Goal: Task Accomplishment & Management: Manage account settings

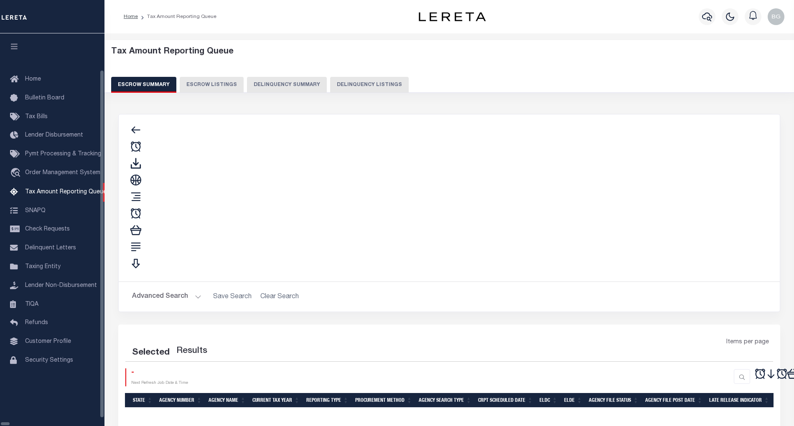
select select "100"
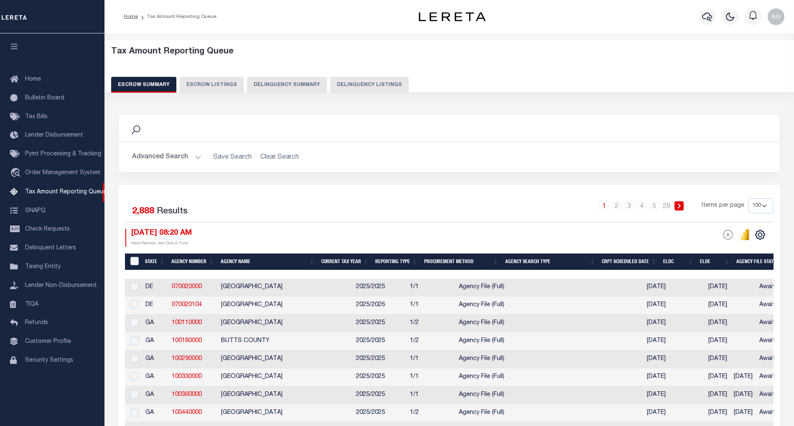
click at [372, 88] on button "Delinquency Listings" at bounding box center [369, 85] width 79 height 16
select select "100"
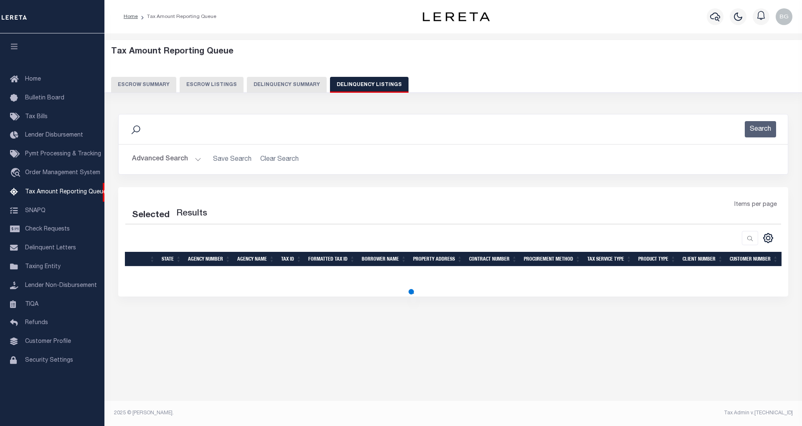
select select "100"
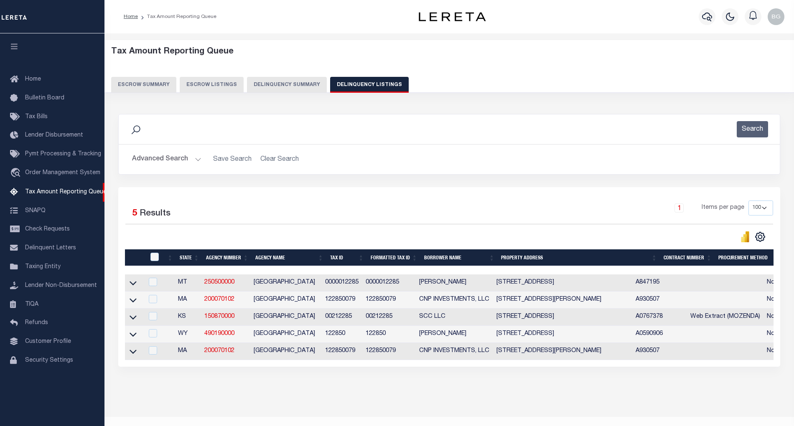
click at [194, 158] on button "Advanced Search" at bounding box center [166, 159] width 69 height 16
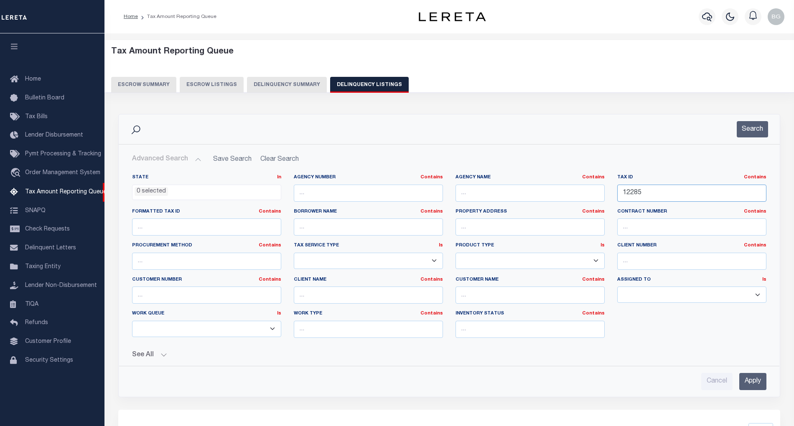
click at [629, 195] on input "12285" at bounding box center [691, 193] width 149 height 17
paste input "00260"
click at [761, 385] on input "Apply" at bounding box center [752, 381] width 27 height 17
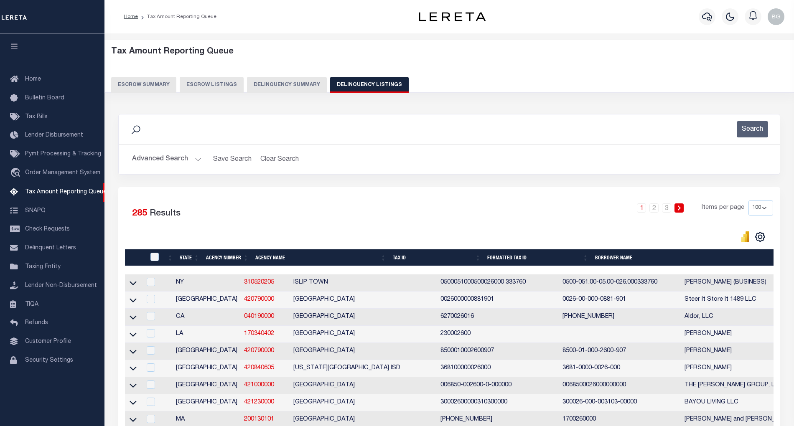
click at [196, 159] on button "Advanced Search" at bounding box center [166, 159] width 69 height 16
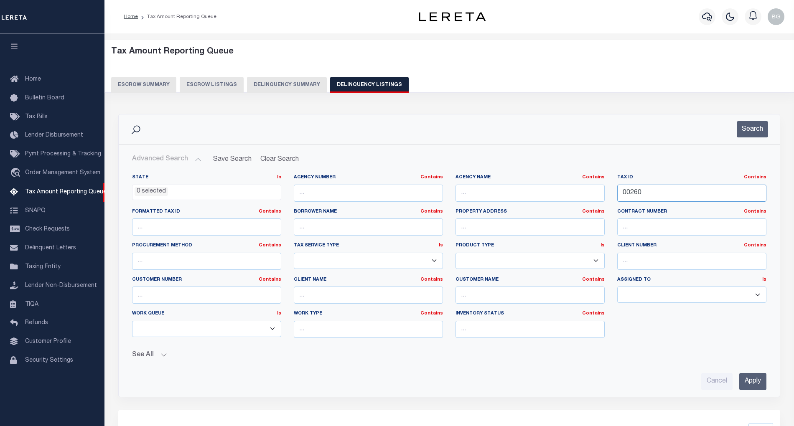
click at [633, 194] on input "00260" at bounding box center [691, 193] width 149 height 17
paste input "994"
type input "00994"
click at [758, 385] on input "Apply" at bounding box center [752, 381] width 27 height 17
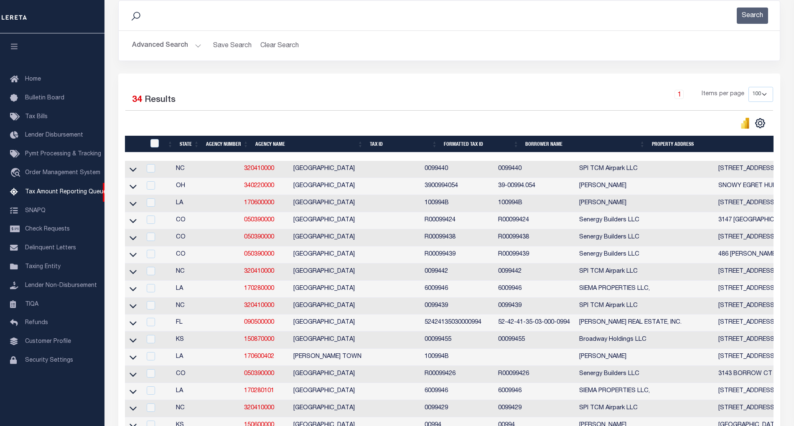
scroll to position [223, 0]
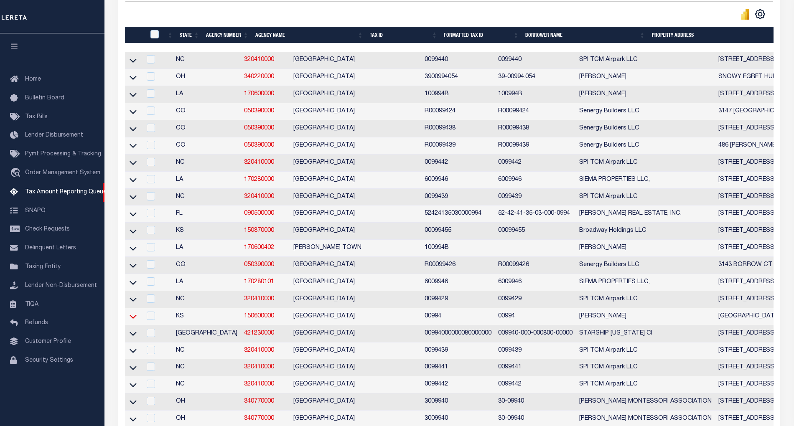
click at [134, 321] on icon at bounding box center [133, 316] width 7 height 9
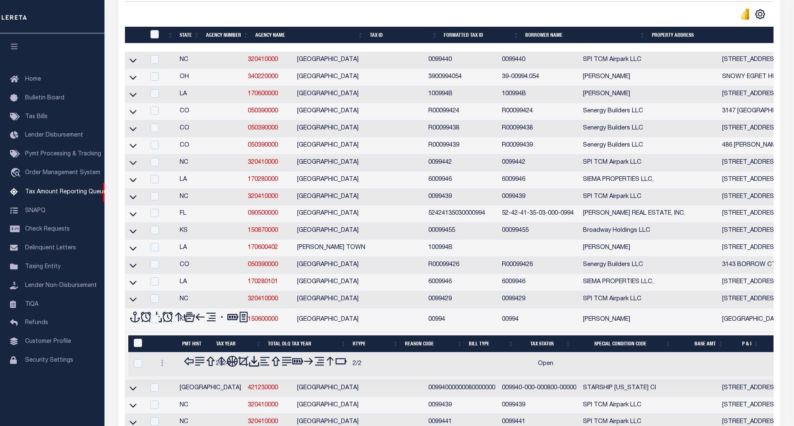
scroll to position [278, 0]
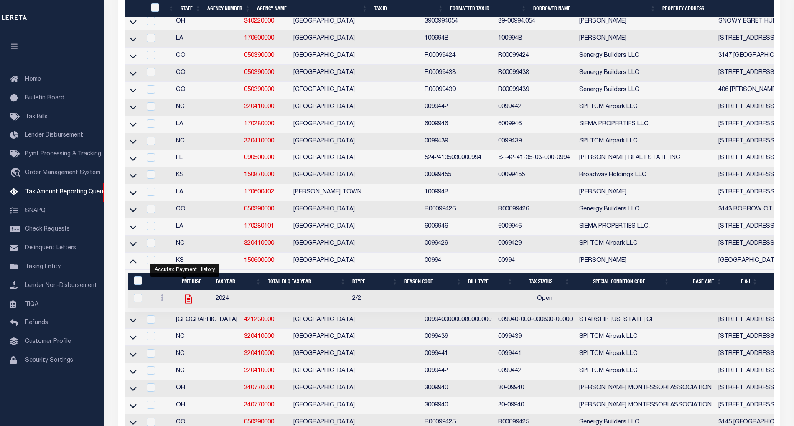
click at [186, 303] on icon "" at bounding box center [188, 299] width 7 height 9
checkbox input "true"
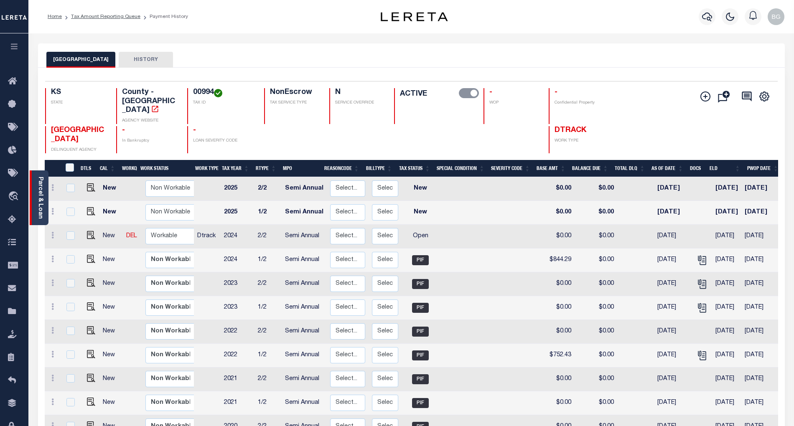
click at [42, 191] on link "Parcel & Loan" at bounding box center [40, 198] width 6 height 42
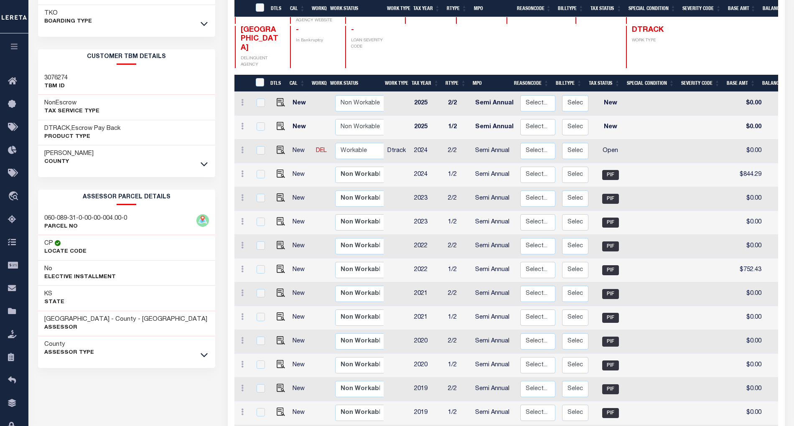
scroll to position [184, 0]
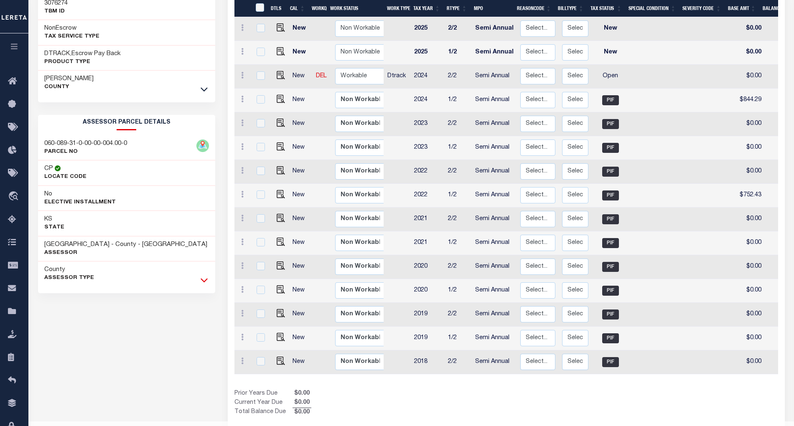
click at [201, 284] on icon at bounding box center [204, 280] width 7 height 9
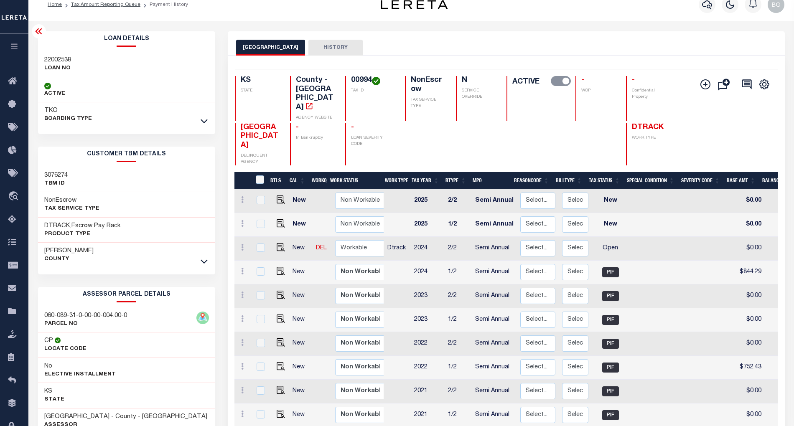
scroll to position [0, 0]
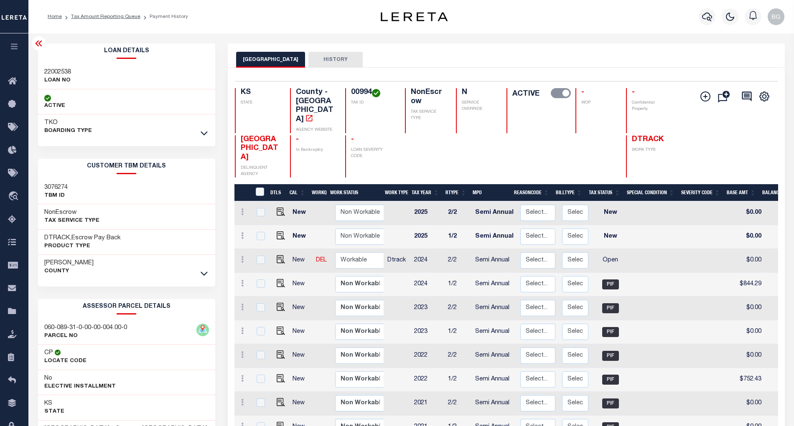
click at [38, 45] on icon at bounding box center [39, 43] width 10 height 10
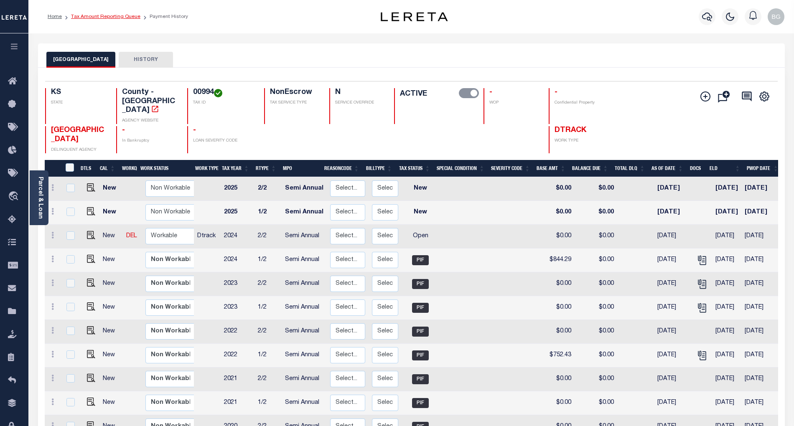
click at [96, 17] on link "Tax Amount Reporting Queue" at bounding box center [105, 16] width 69 height 5
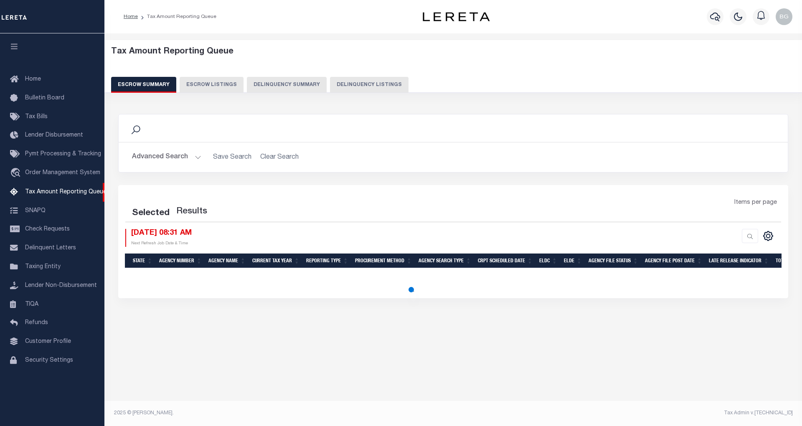
click at [365, 85] on button "Delinquency Listings" at bounding box center [369, 85] width 79 height 16
select select
select select "100"
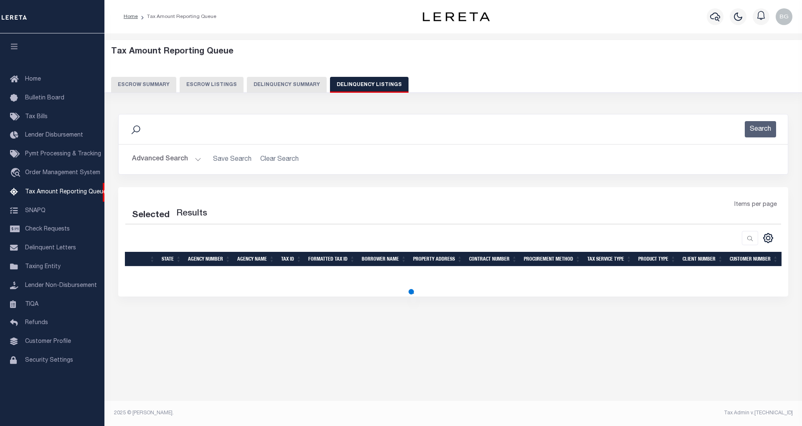
select select "100"
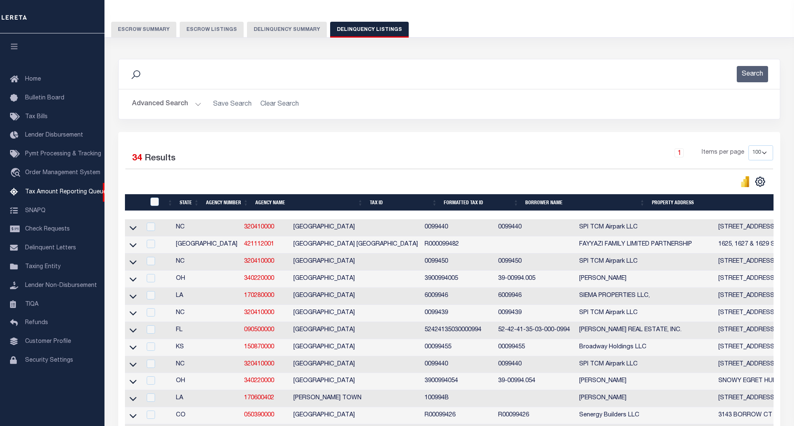
scroll to position [56, 0]
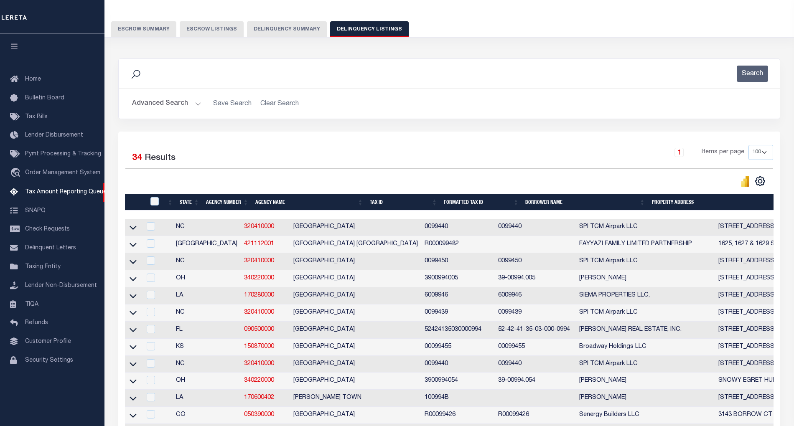
click at [196, 104] on button "Advanced Search" at bounding box center [166, 104] width 69 height 16
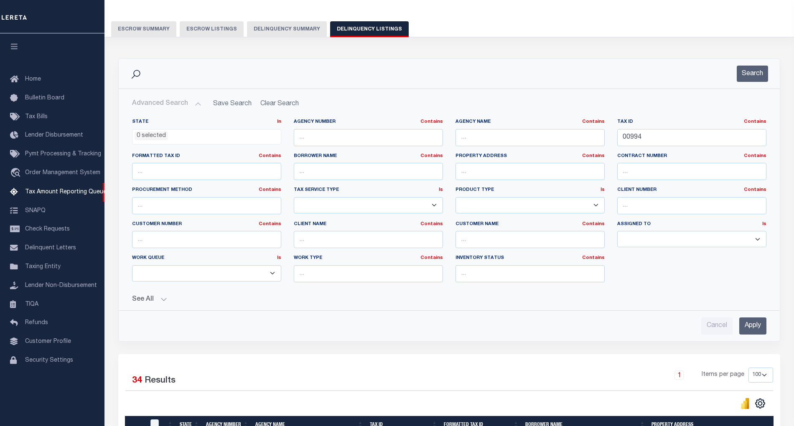
click at [753, 327] on input "Apply" at bounding box center [752, 326] width 27 height 17
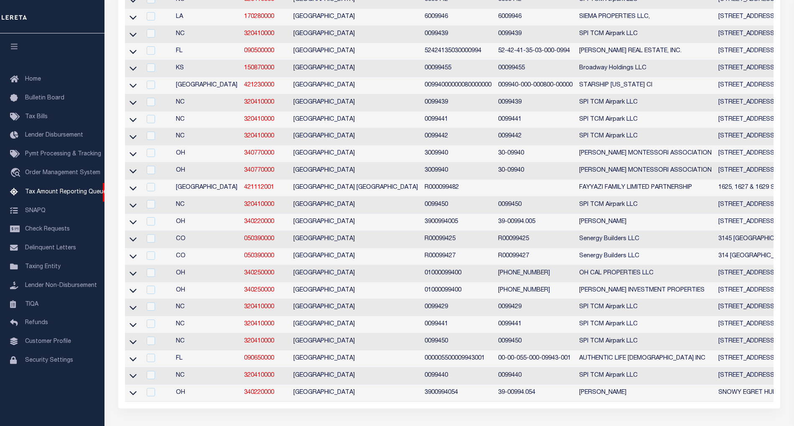
scroll to position [152, 0]
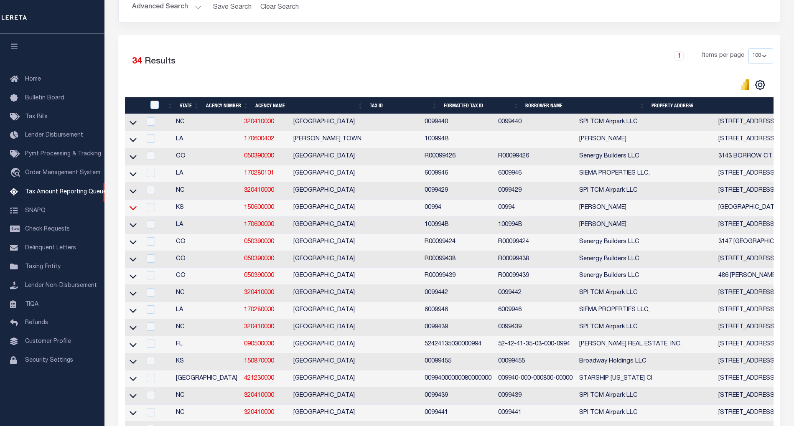
click at [134, 212] on icon at bounding box center [133, 208] width 7 height 9
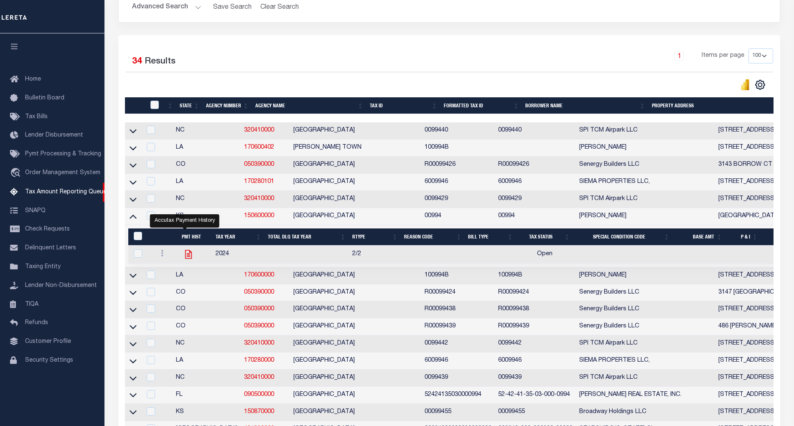
click at [185, 259] on icon "" at bounding box center [188, 254] width 7 height 9
checkbox input "true"
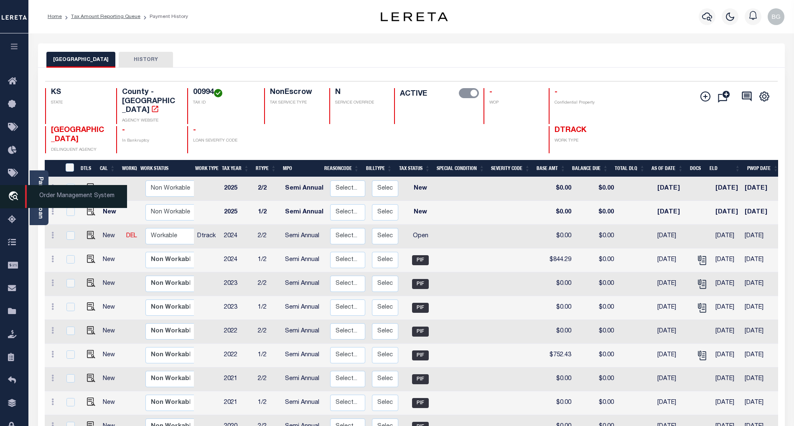
click at [42, 194] on span "Order Management System" at bounding box center [76, 196] width 102 height 23
click at [40, 211] on link "Parcel & Loan" at bounding box center [40, 198] width 6 height 42
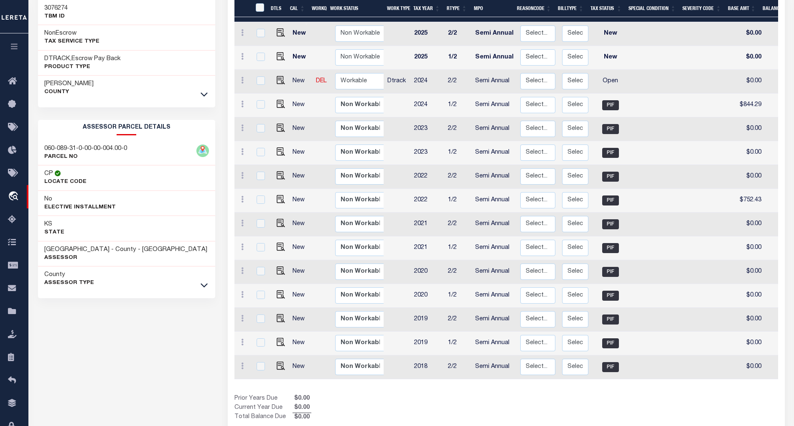
scroll to position [184, 0]
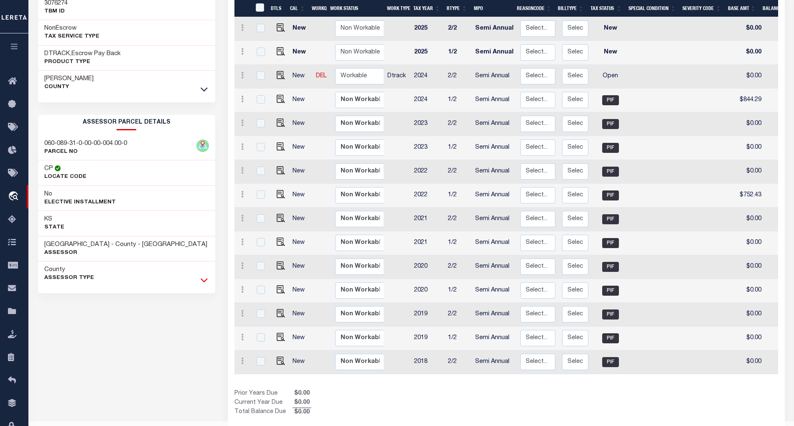
click at [206, 283] on icon at bounding box center [204, 281] width 7 height 4
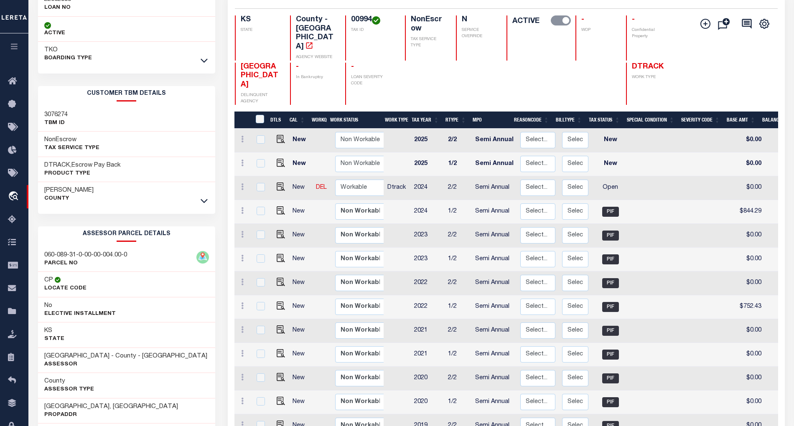
scroll to position [3, 0]
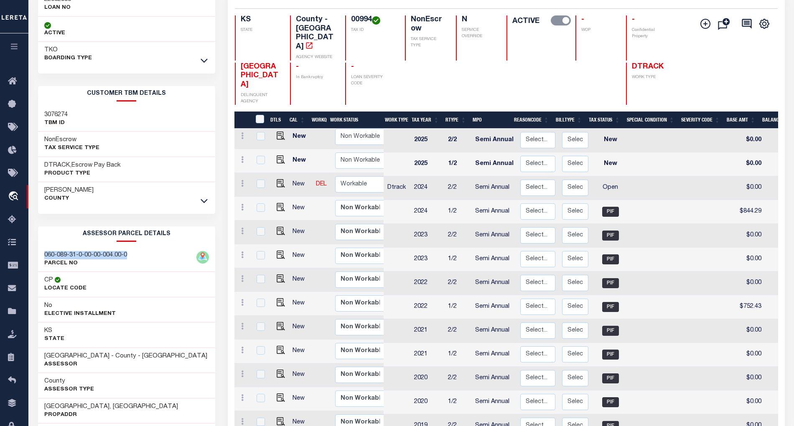
drag, startPoint x: 43, startPoint y: 255, endPoint x: 134, endPoint y: 256, distance: 90.3
click at [134, 256] on div "060-089-31-0-00-00-004.00-0 PARCEL NO" at bounding box center [126, 259] width 177 height 25
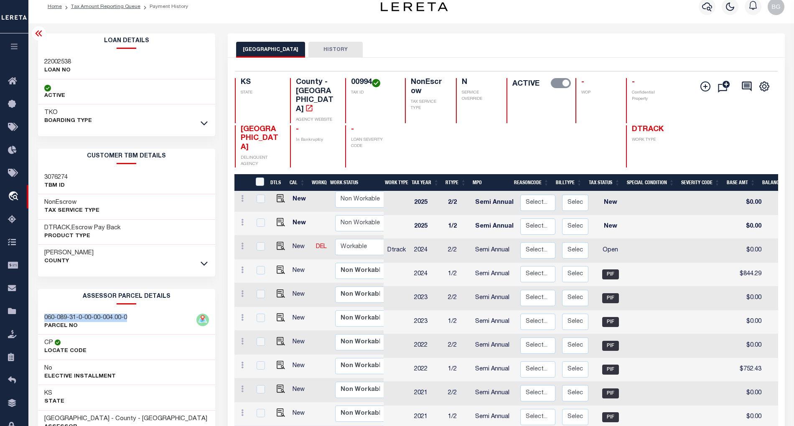
scroll to position [0, 0]
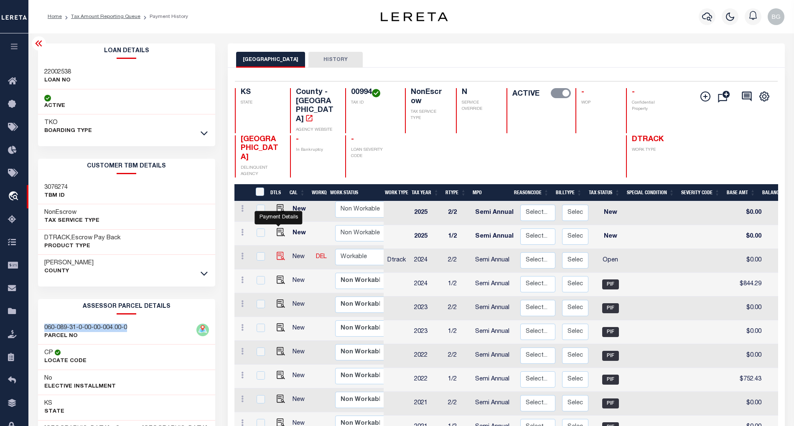
click at [278, 252] on img "" at bounding box center [281, 256] width 8 height 8
checkbox input "true"
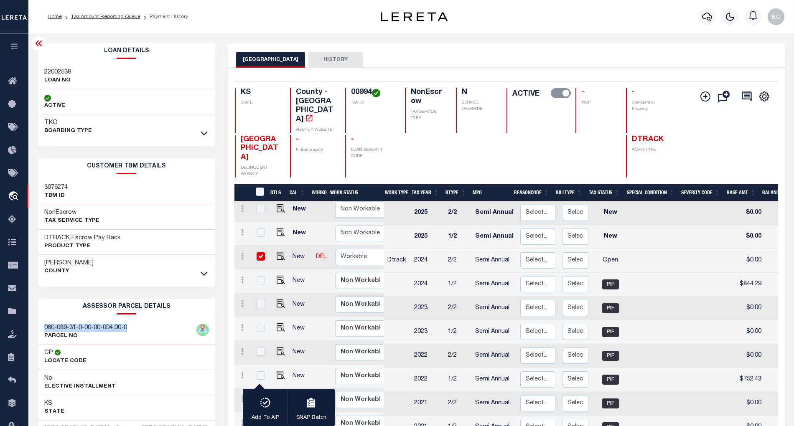
click at [260, 252] on input "checkbox" at bounding box center [261, 256] width 8 height 8
checkbox input "false"
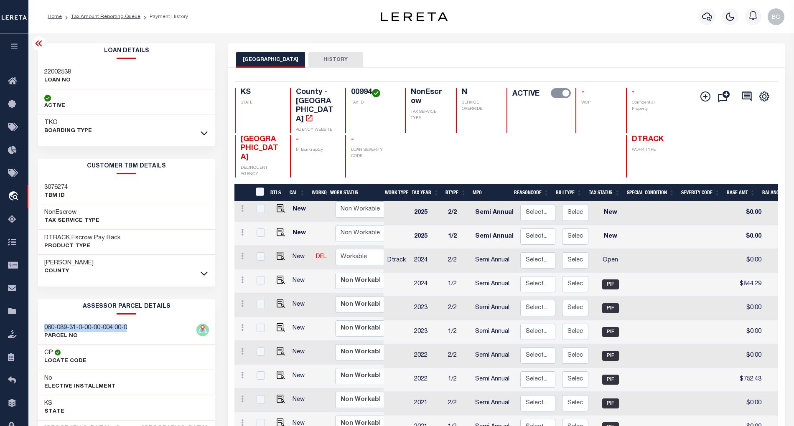
click at [42, 43] on icon at bounding box center [39, 43] width 10 height 10
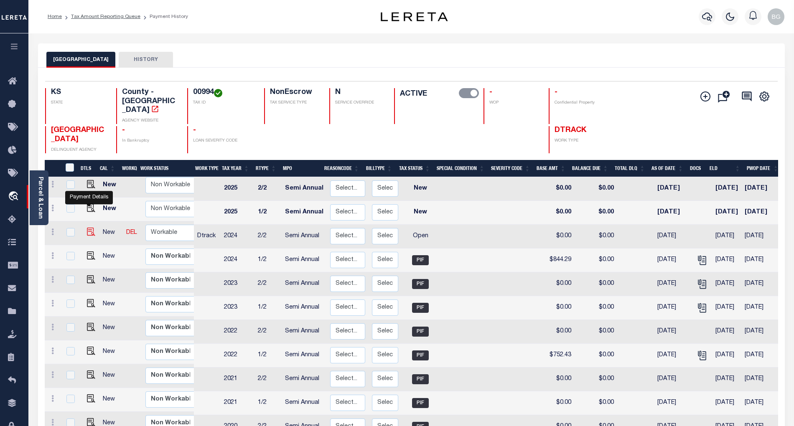
click at [89, 228] on img "" at bounding box center [91, 232] width 8 height 8
checkbox input "true"
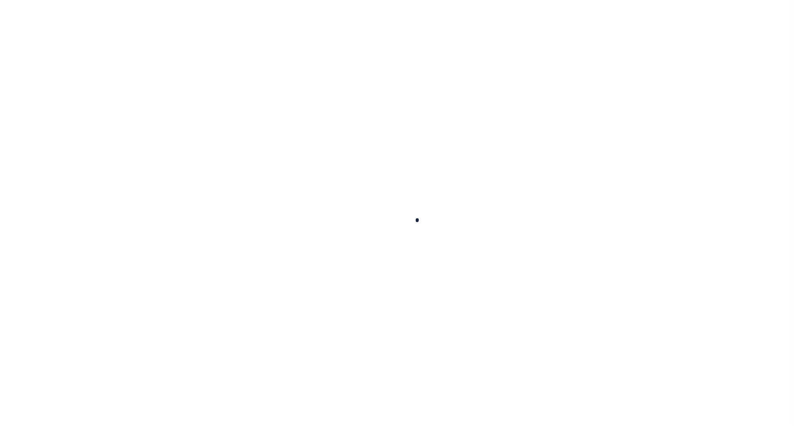
checkbox input "false"
type input "Semi Annual"
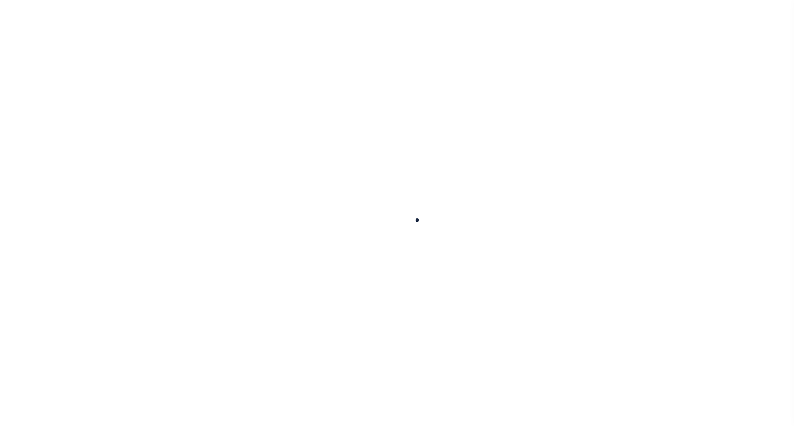
type input "[DATE]"
select select "OP2"
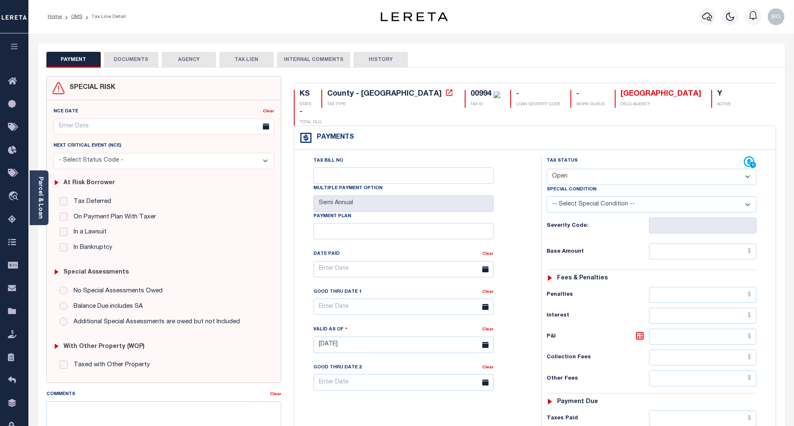
click at [127, 61] on button "DOCUMENTS" at bounding box center [131, 60] width 54 height 16
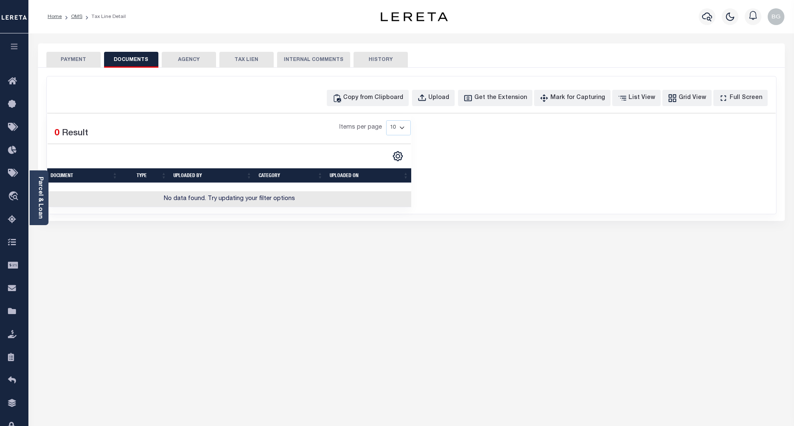
click at [73, 59] on button "PAYMENT" at bounding box center [73, 60] width 54 height 16
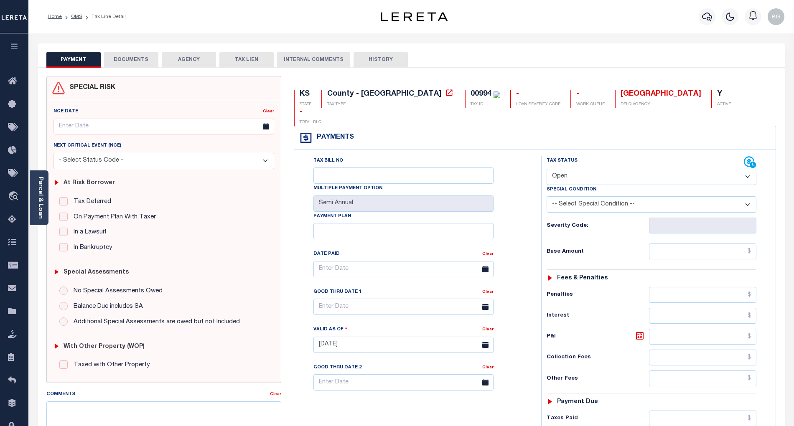
click at [108, 18] on li "Tax Line Detail" at bounding box center [103, 17] width 43 height 8
click at [570, 169] on select "- Select Status Code - Open Due/Unpaid Paid Incomplete No Tax Due Internal Refu…" at bounding box center [652, 177] width 210 height 16
select select "PYD"
click at [547, 169] on select "- Select Status Code - Open Due/Unpaid Paid Incomplete No Tax Due Internal Refu…" at bounding box center [652, 177] width 210 height 16
type input "[DATE]"
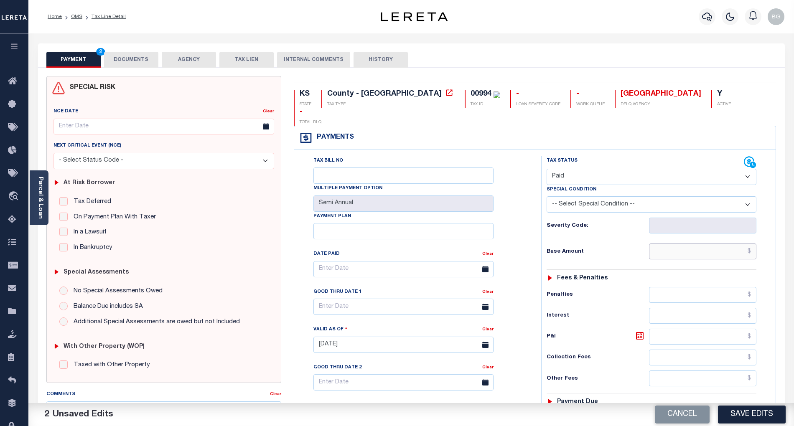
click at [729, 244] on input "text" at bounding box center [703, 252] width 108 height 16
paste input "844.29"
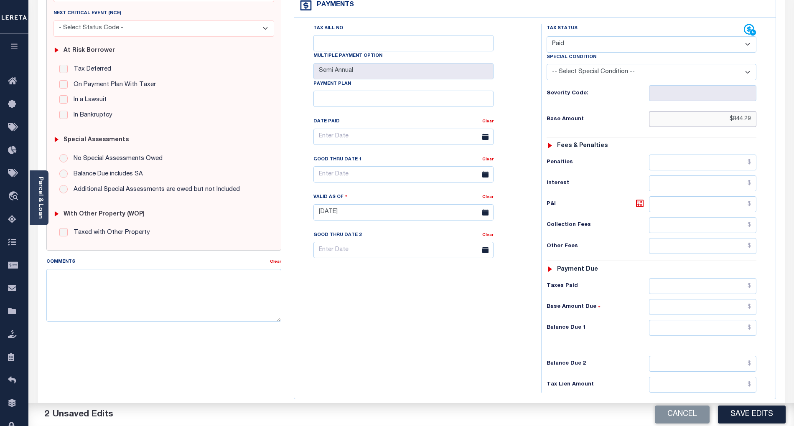
scroll to position [167, 0]
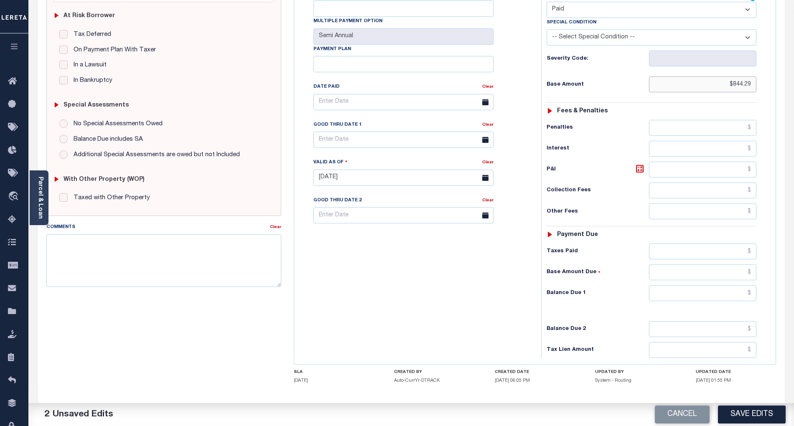
type input "$844.29"
click at [733, 285] on input "text" at bounding box center [703, 293] width 108 height 16
type input "$0.00"
click at [427, 293] on div "Tax Bill No Multiple Payment Option Semi Annual Payment Plan Clear" at bounding box center [415, 173] width 239 height 369
click at [522, 25] on div "Tax Bill No Multiple Payment Option Semi Annual Payment Plan Clear Clear Valid …" at bounding box center [416, 106] width 226 height 234
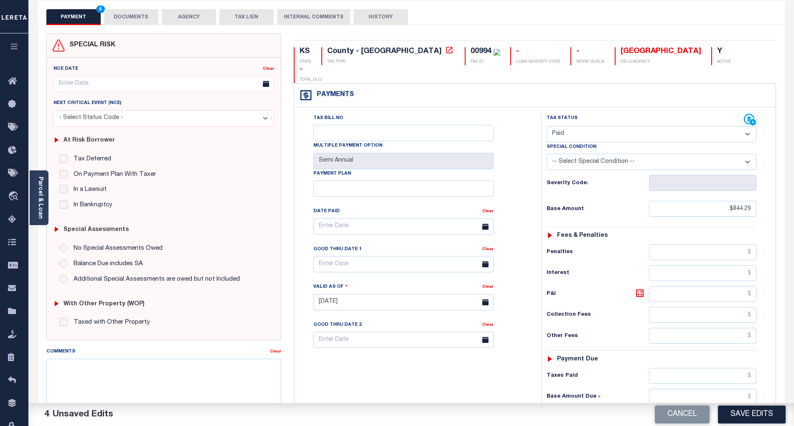
scroll to position [0, 0]
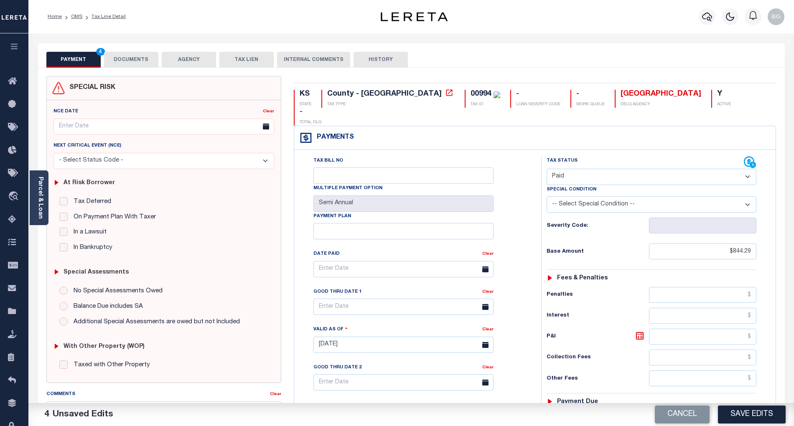
click at [132, 55] on button "DOCUMENTS" at bounding box center [131, 60] width 54 height 16
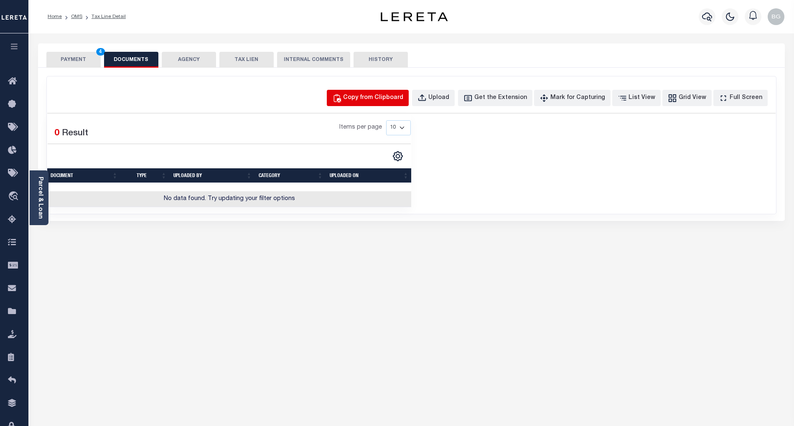
click at [381, 94] on div "Copy from Clipboard" at bounding box center [373, 98] width 60 height 9
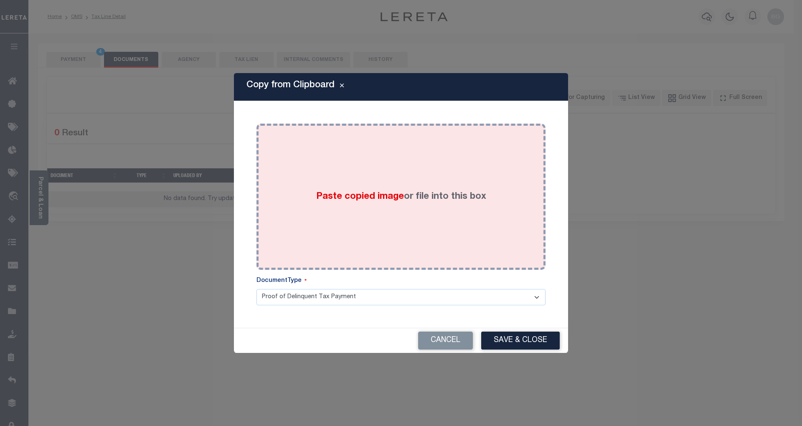
click at [375, 200] on span "Paste copied image" at bounding box center [360, 196] width 88 height 9
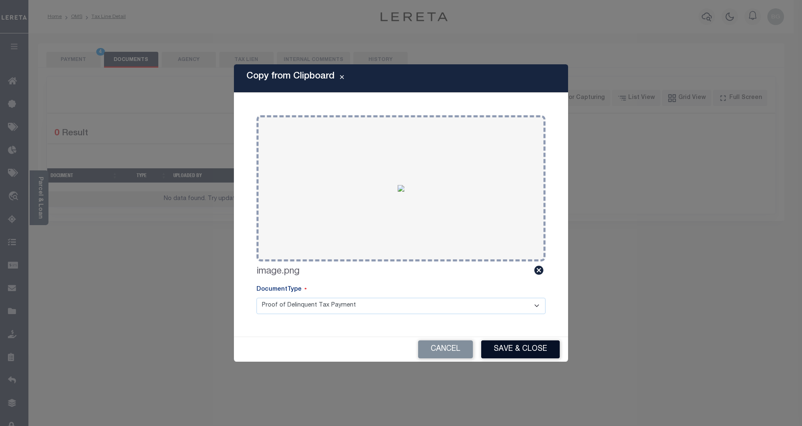
click at [537, 352] on button "Save & Close" at bounding box center [520, 350] width 79 height 18
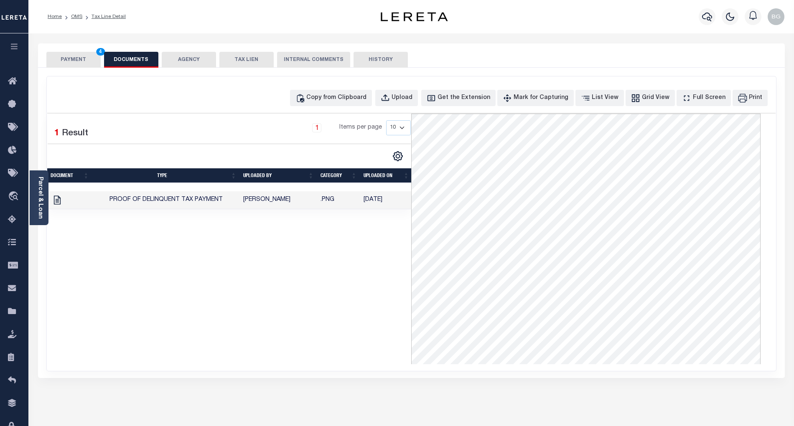
click at [74, 61] on button "PAYMENT 4" at bounding box center [73, 60] width 54 height 16
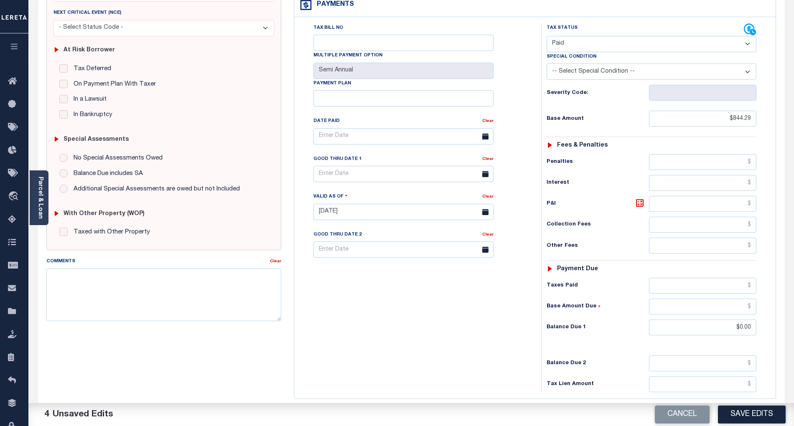
scroll to position [191, 0]
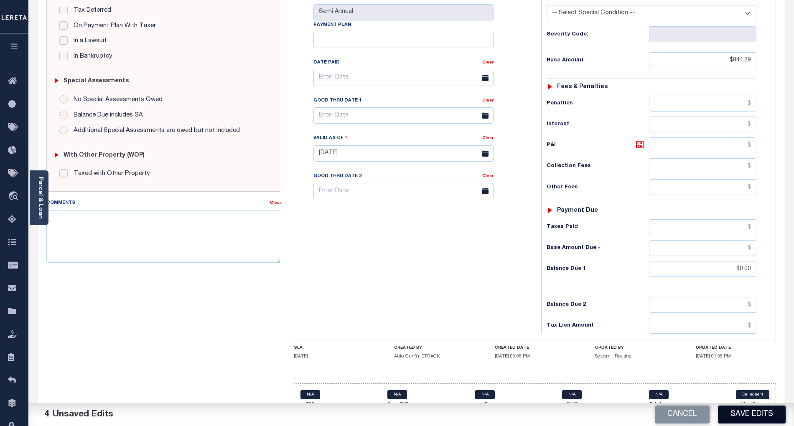
click at [765, 414] on button "Save Edits" at bounding box center [752, 415] width 68 height 18
checkbox input "false"
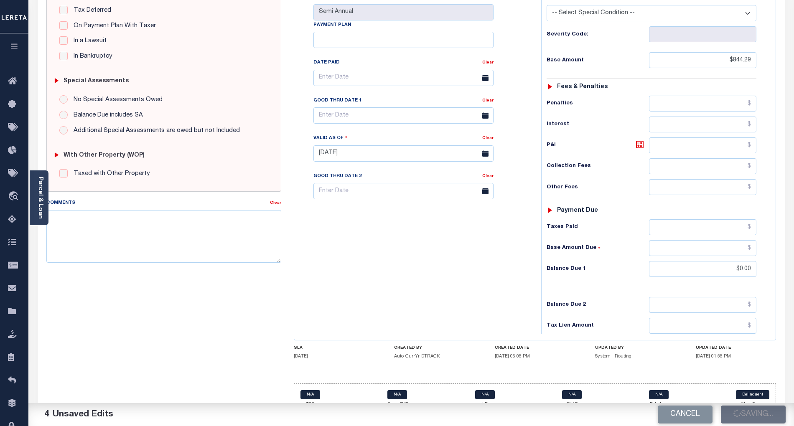
type input "$844.29"
type input "$0"
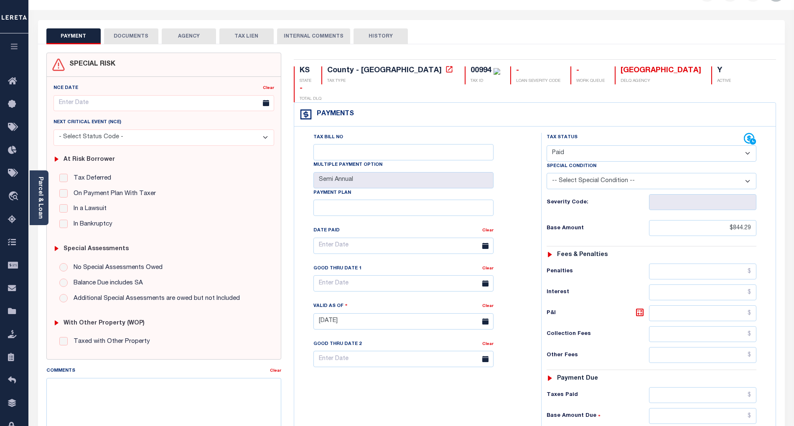
scroll to position [0, 0]
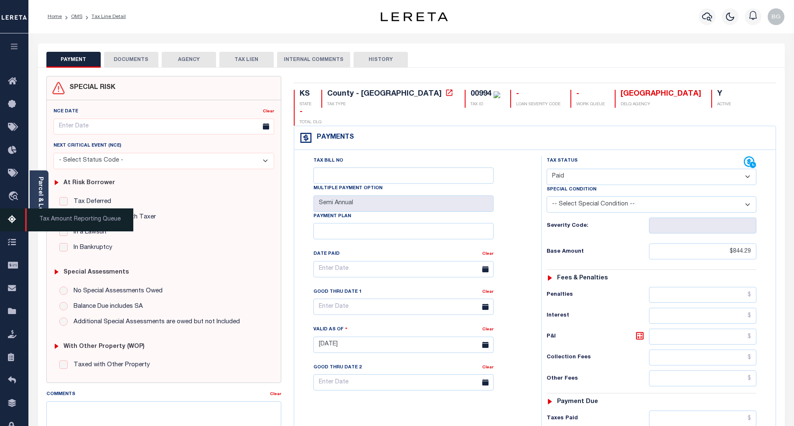
click at [81, 221] on span "Tax Amount Reporting Queue" at bounding box center [79, 220] width 108 height 23
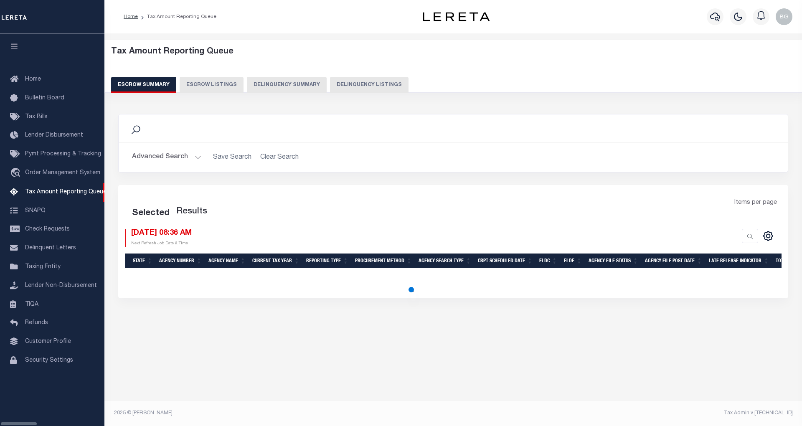
select select "100"
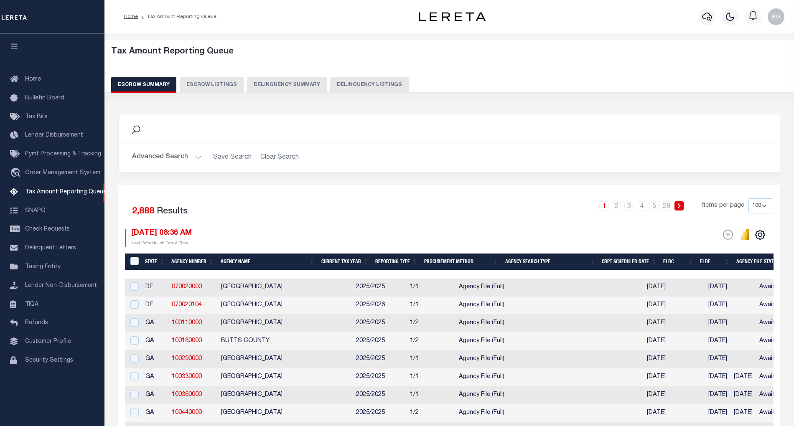
click at [380, 83] on button "Delinquency Listings" at bounding box center [369, 85] width 79 height 16
select select "100"
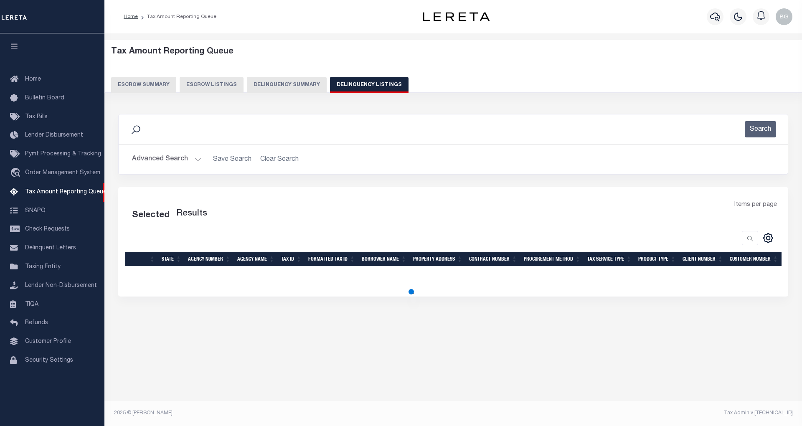
select select "100"
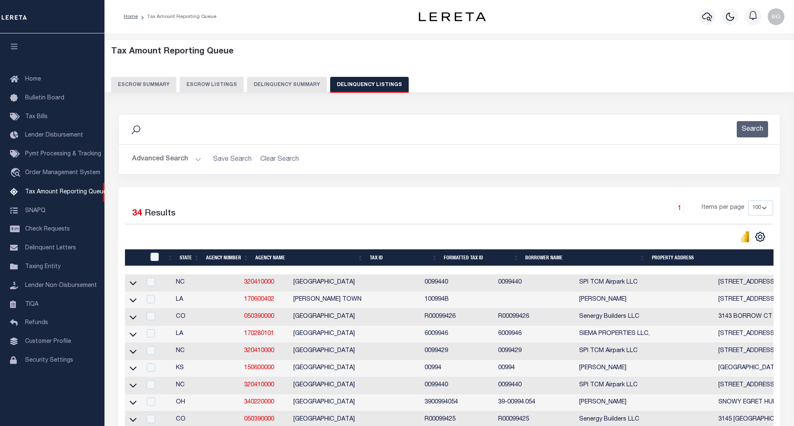
click at [196, 161] on button "Advanced Search" at bounding box center [166, 159] width 69 height 16
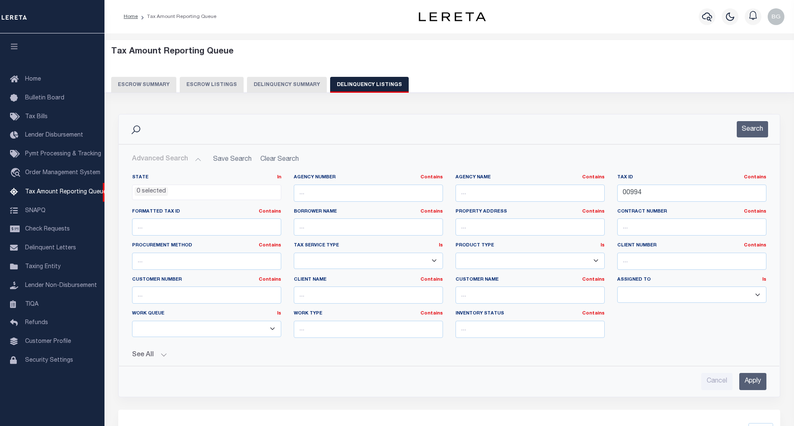
click at [756, 385] on input "Apply" at bounding box center [752, 381] width 27 height 17
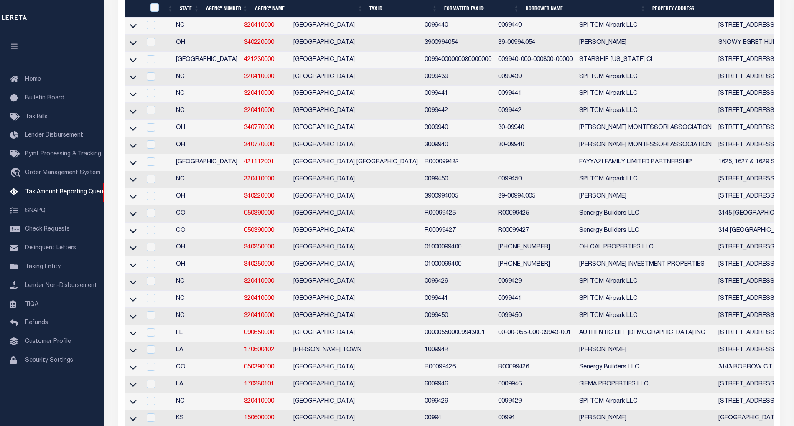
scroll to position [527, 0]
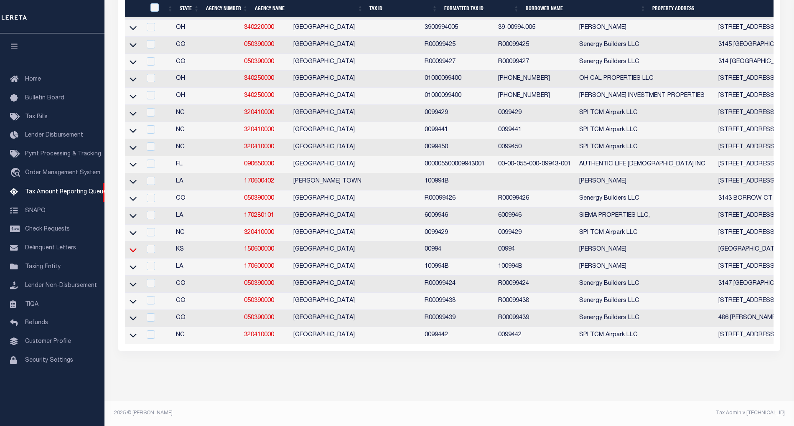
click at [130, 246] on icon at bounding box center [133, 250] width 7 height 9
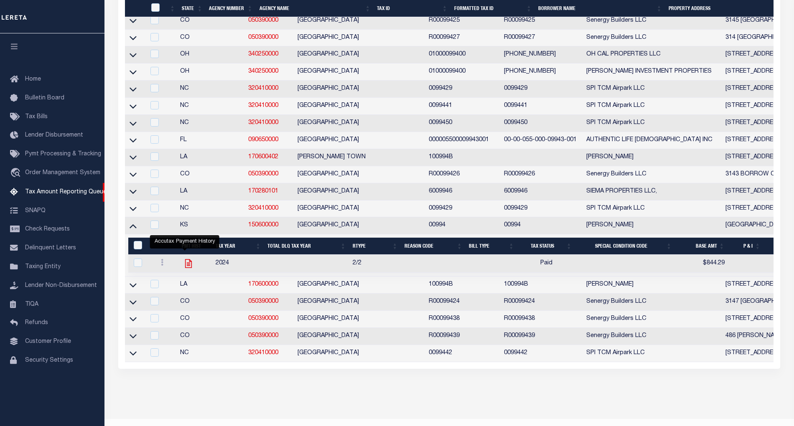
click at [185, 268] on icon "" at bounding box center [188, 264] width 7 height 9
checkbox input "true"
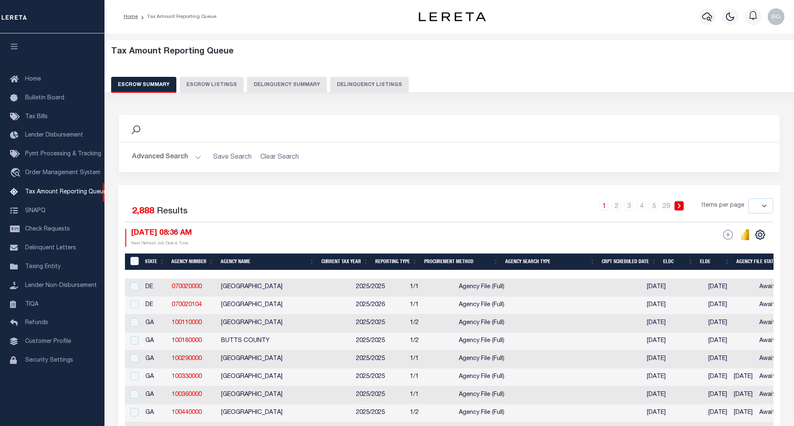
select select
click at [364, 82] on button "Delinquency Listings" at bounding box center [369, 85] width 79 height 16
select select "100"
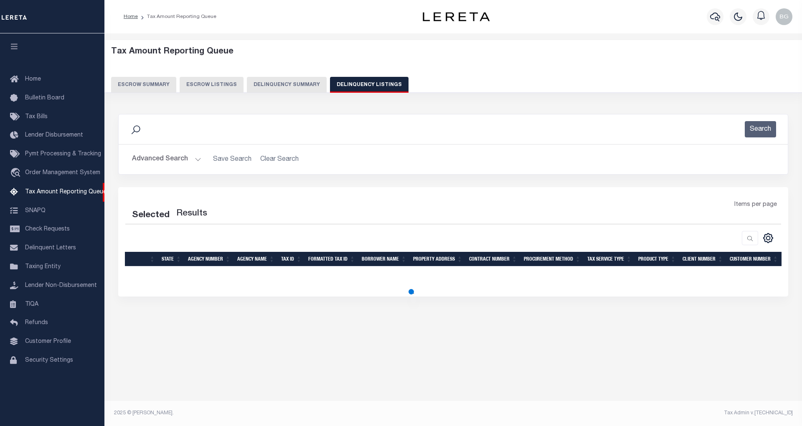
select select "100"
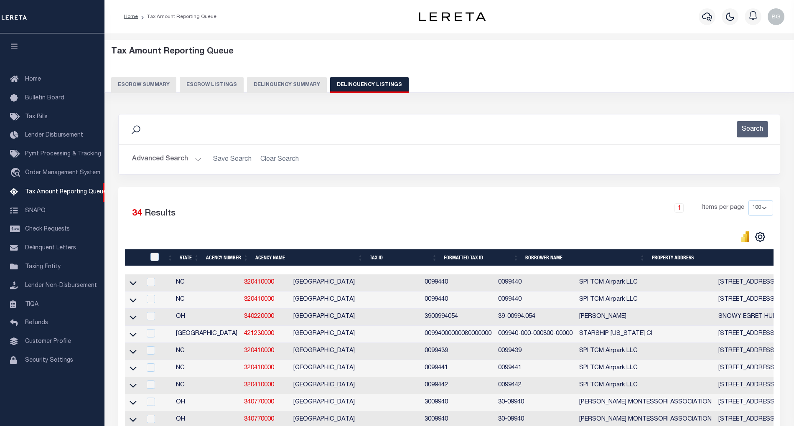
click at [194, 160] on button "Advanced Search" at bounding box center [166, 159] width 69 height 16
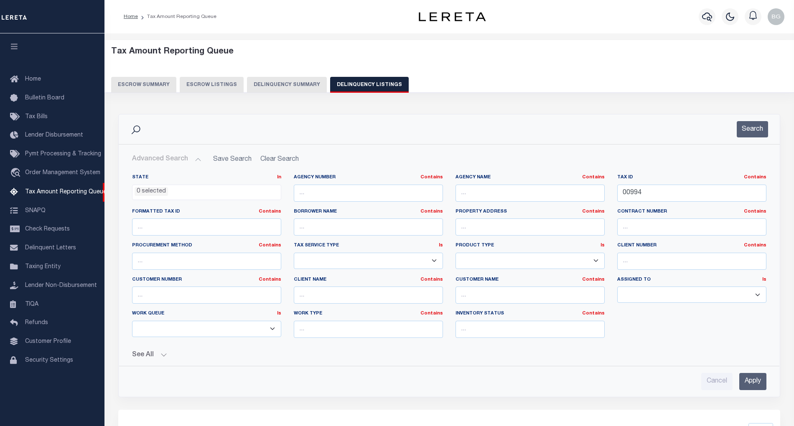
click at [753, 383] on input "Apply" at bounding box center [752, 381] width 27 height 17
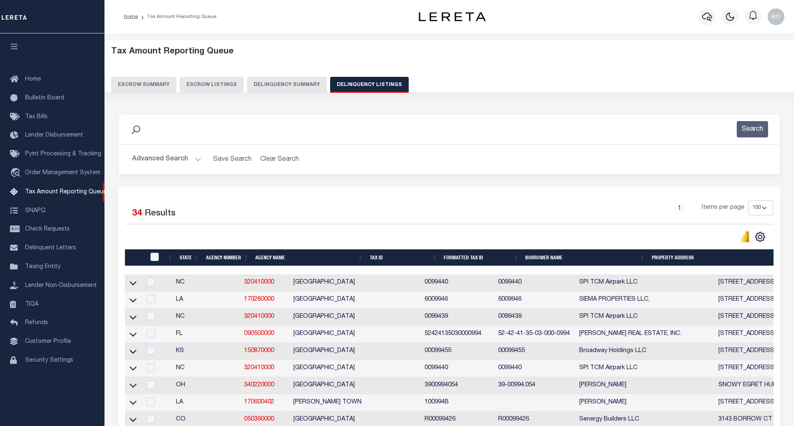
scroll to position [266, 0]
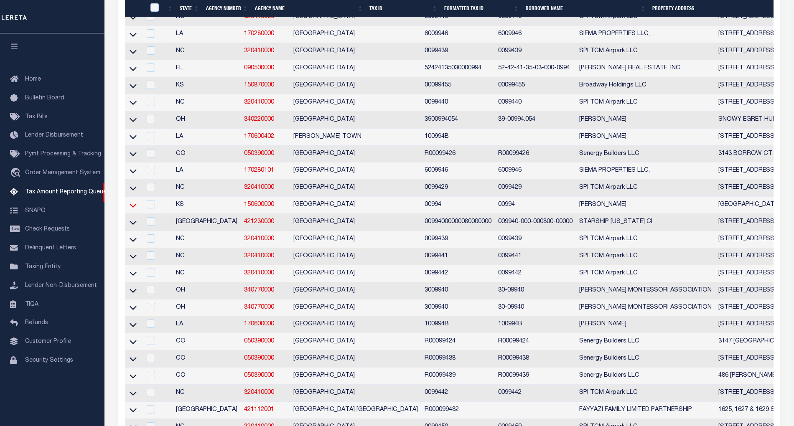
click at [133, 210] on icon at bounding box center [133, 205] width 7 height 9
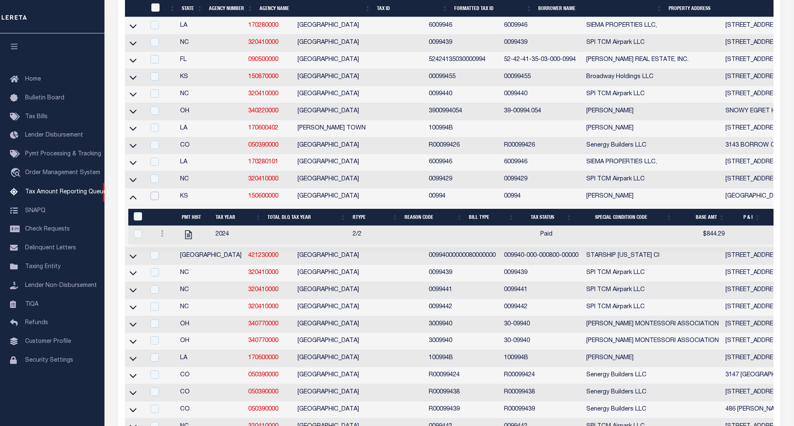
click at [154, 200] on input "checkbox" at bounding box center [154, 196] width 8 height 8
checkbox input "true"
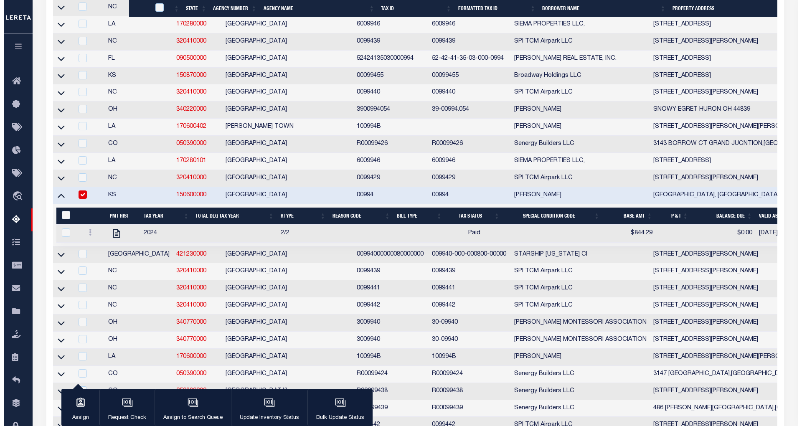
scroll to position [264, 0]
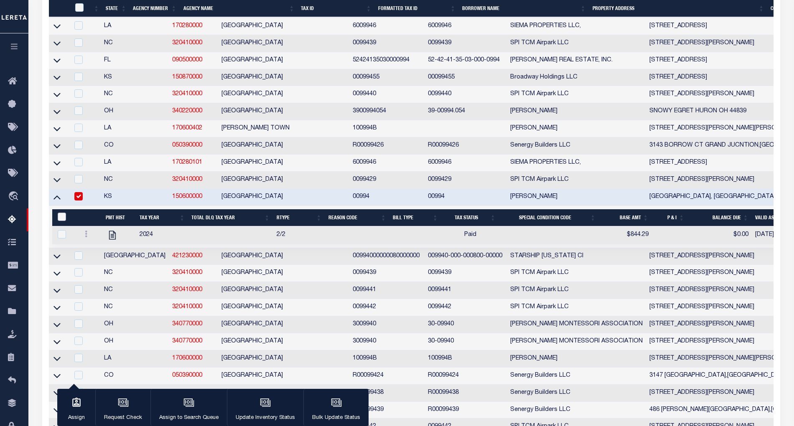
click at [59, 221] on input "&nbsp;" at bounding box center [62, 217] width 8 height 8
checkbox input "true"
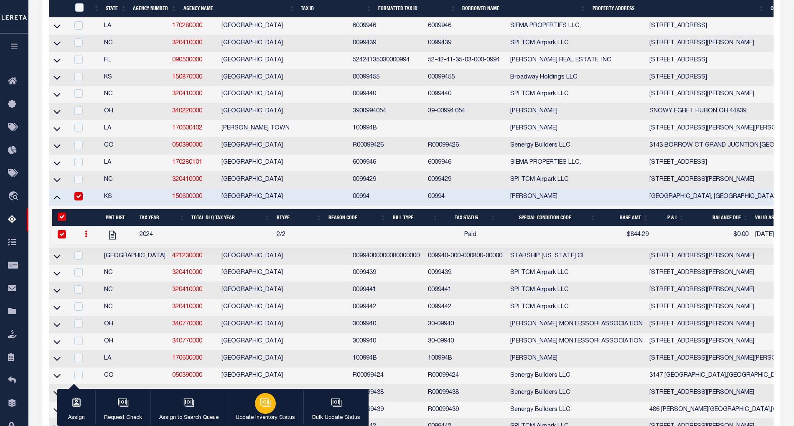
click at [266, 407] on icon "button" at bounding box center [265, 402] width 11 height 11
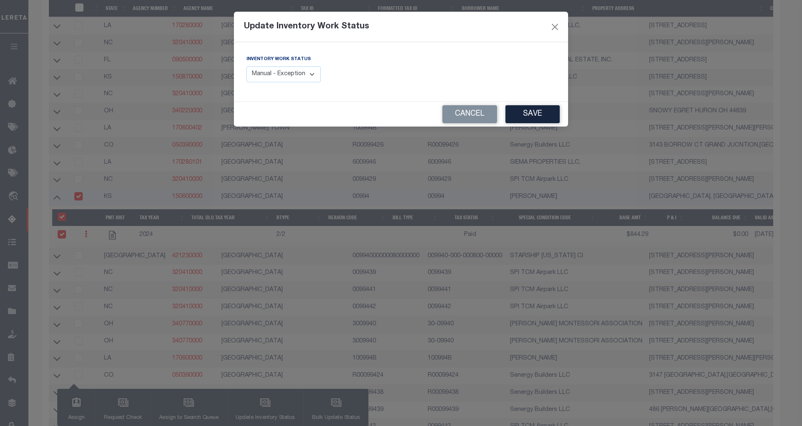
click at [307, 73] on select "Manual - Exception Pended - Awaiting Search Late Add Exception Completed" at bounding box center [284, 74] width 74 height 16
select select "4"
